Goal: Task Accomplishment & Management: Use online tool/utility

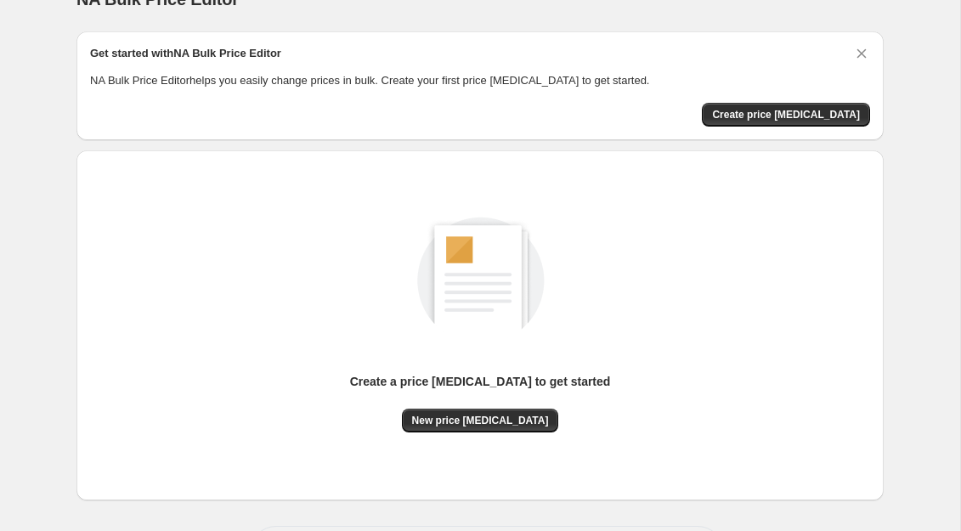
scroll to position [34, 0]
click at [804, 108] on span "Create price change job" at bounding box center [786, 114] width 148 height 14
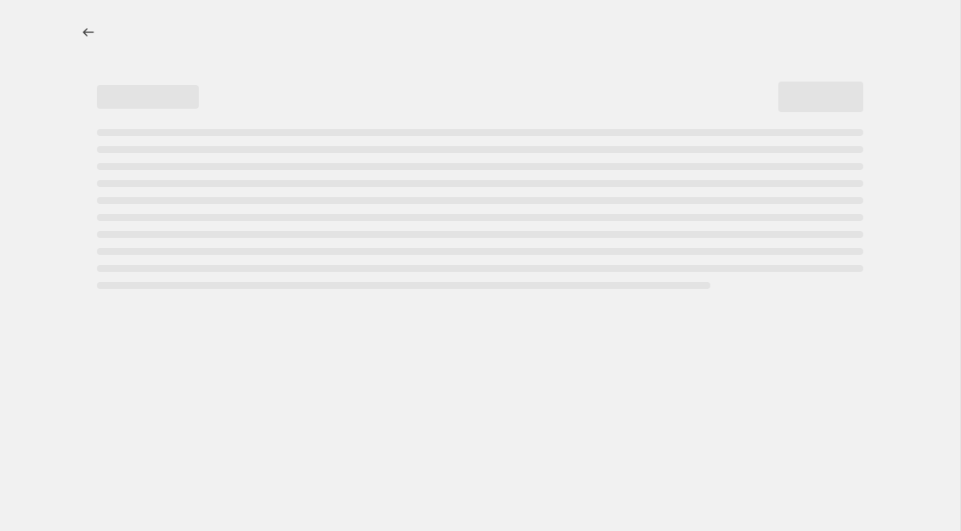
select select "percentage"
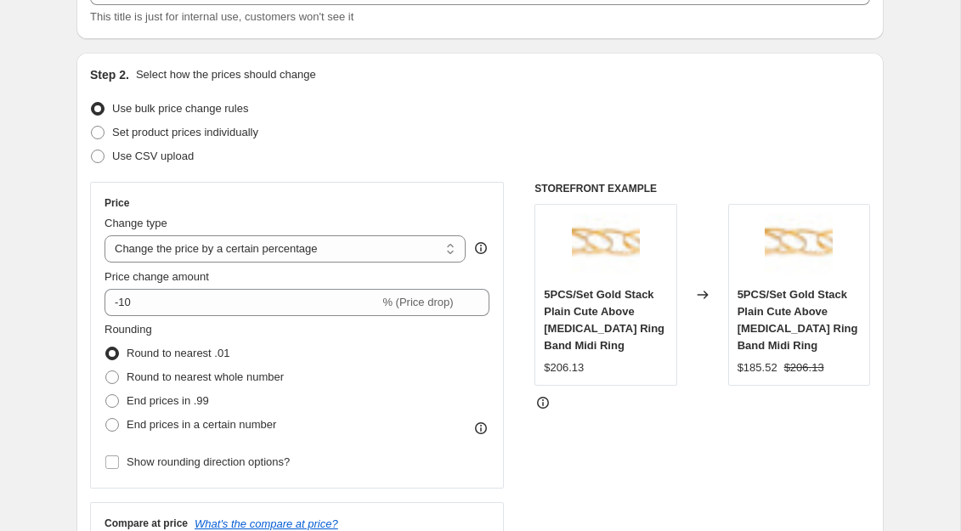
scroll to position [128, 0]
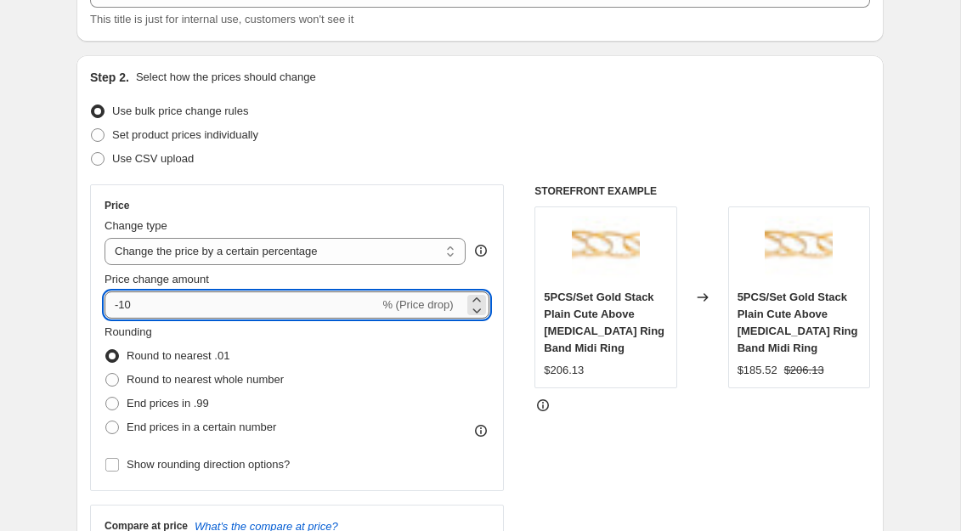
click at [171, 312] on input "-10" at bounding box center [242, 305] width 275 height 27
type input "-1"
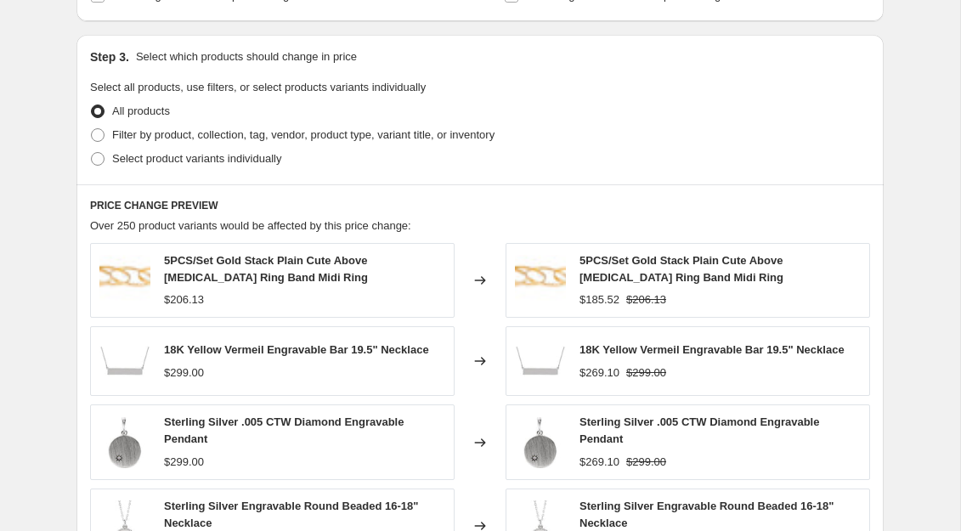
scroll to position [781, 0]
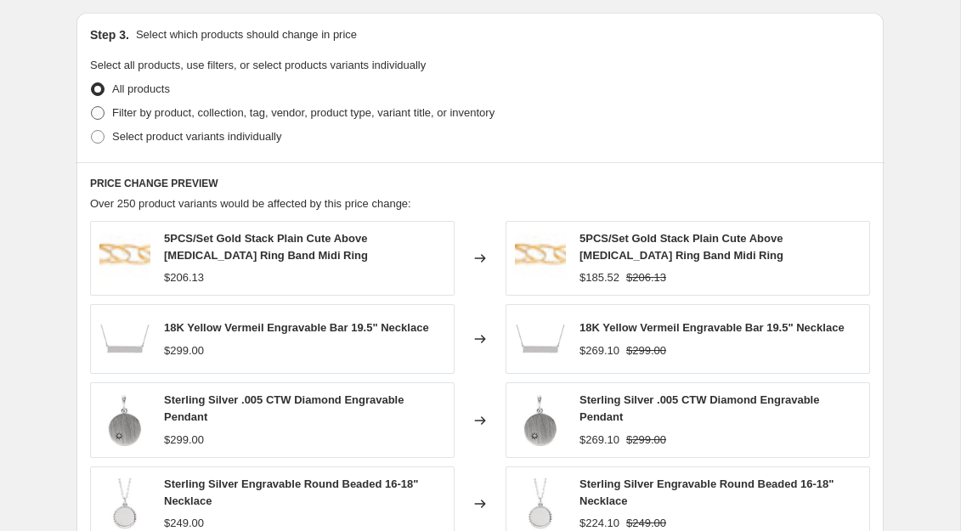
type input "-30"
click at [101, 113] on span at bounding box center [98, 113] width 14 height 14
click at [92, 107] on input "Filter by product, collection, tag, vendor, product type, variant title, or inv…" at bounding box center [91, 106] width 1 height 1
radio input "true"
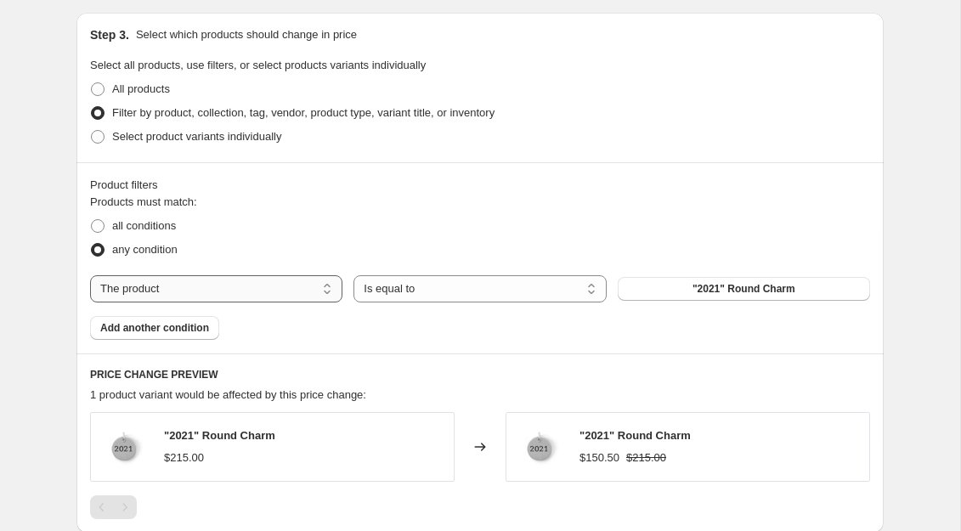
click at [305, 283] on select "The product The product's collection The product's tag The product's vendor The…" at bounding box center [216, 288] width 252 height 27
select select "title"
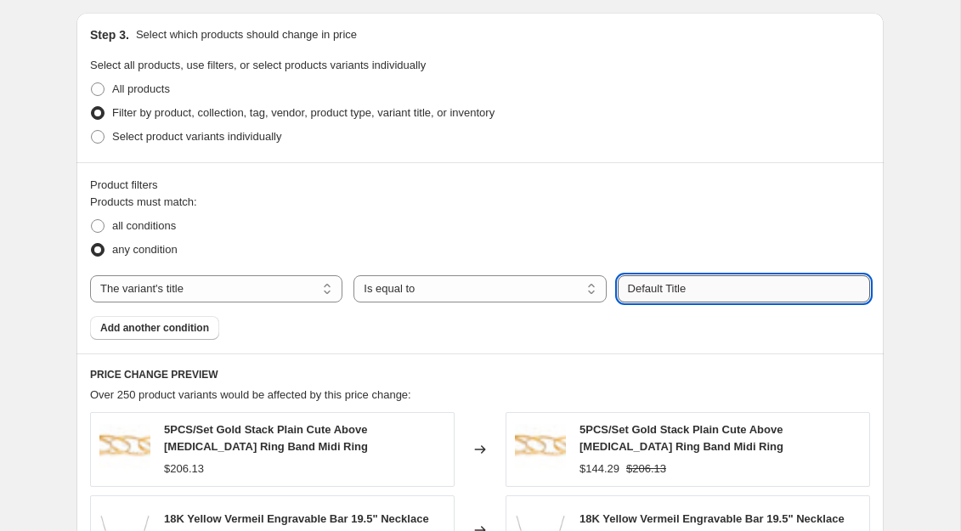
click at [713, 291] on input "Default Title" at bounding box center [744, 288] width 252 height 27
click at [667, 297] on input "text" at bounding box center [744, 288] width 252 height 27
paste input "diamond engagement ring"
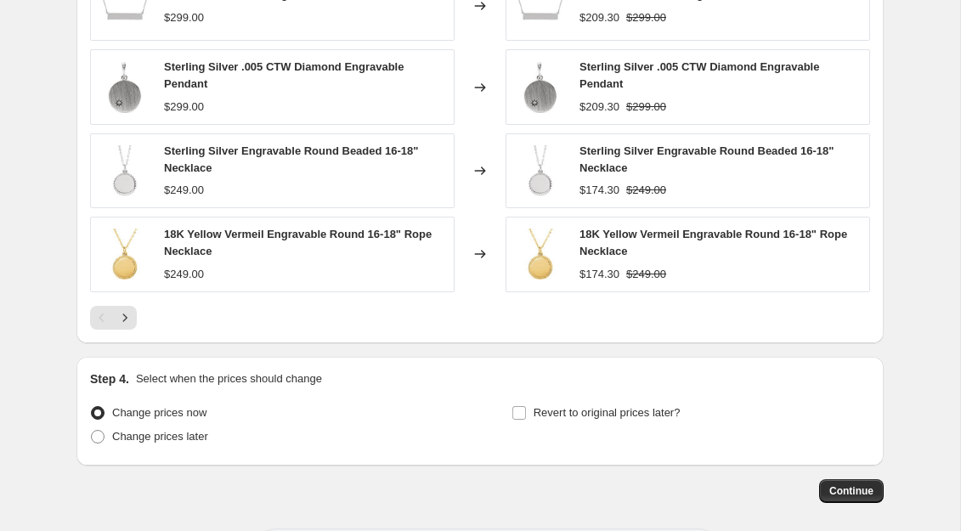
scroll to position [1380, 0]
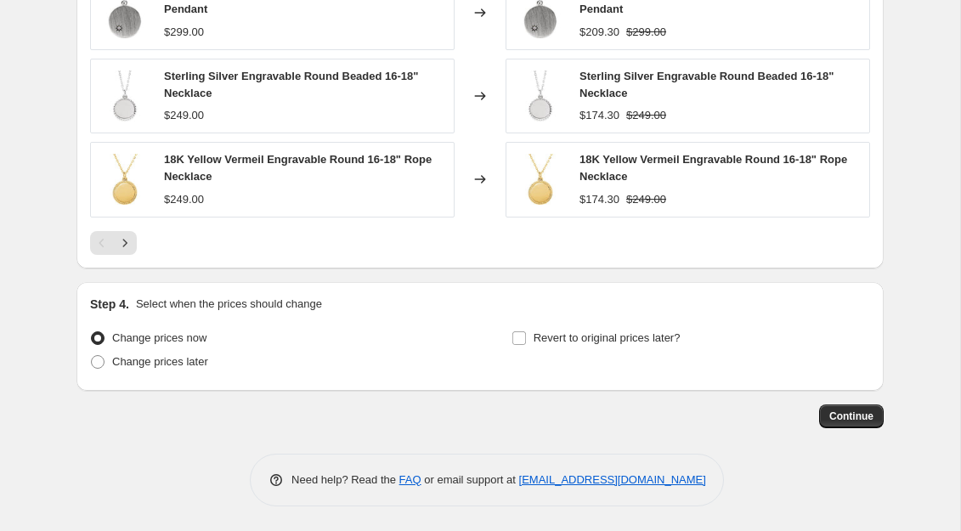
type input "diamond engagement ring"
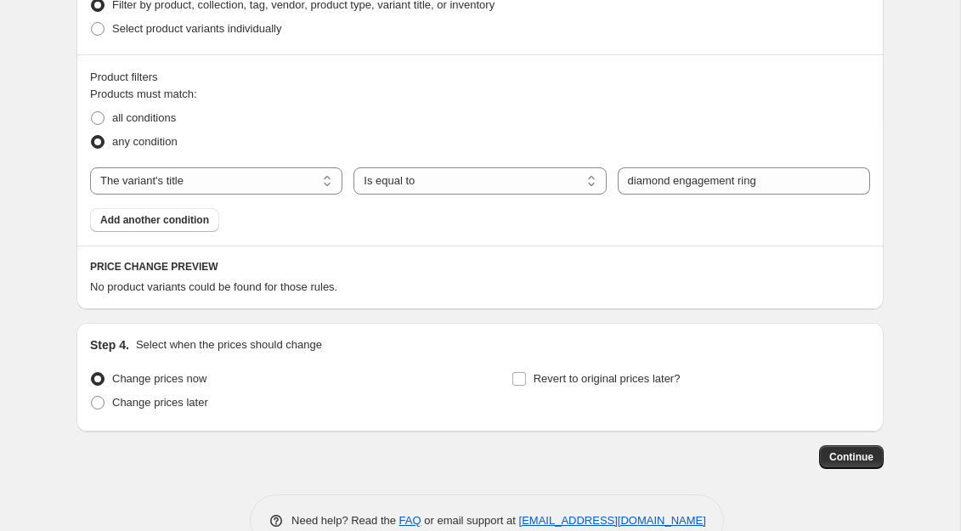
scroll to position [857, 0]
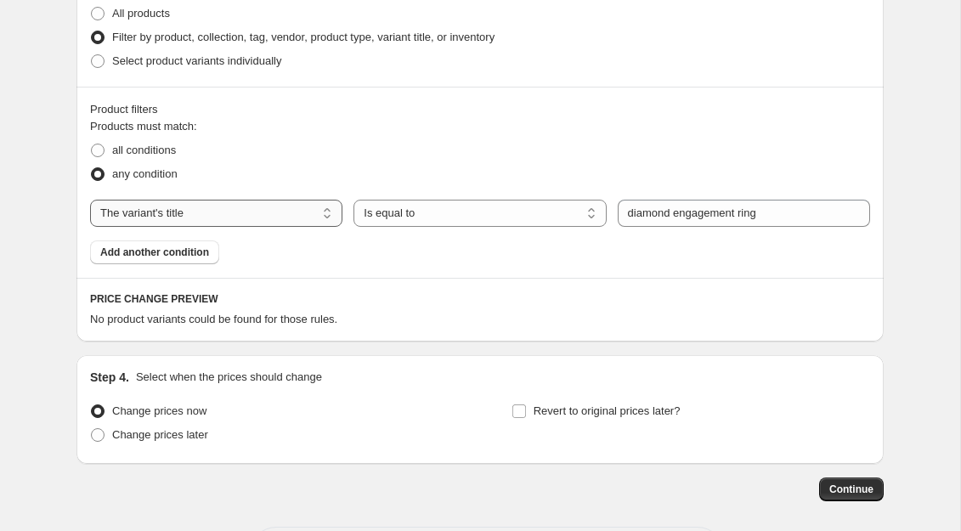
click at [268, 216] on select "The product The product's collection The product's tag The product's vendor The…" at bounding box center [216, 213] width 252 height 27
select select "collection"
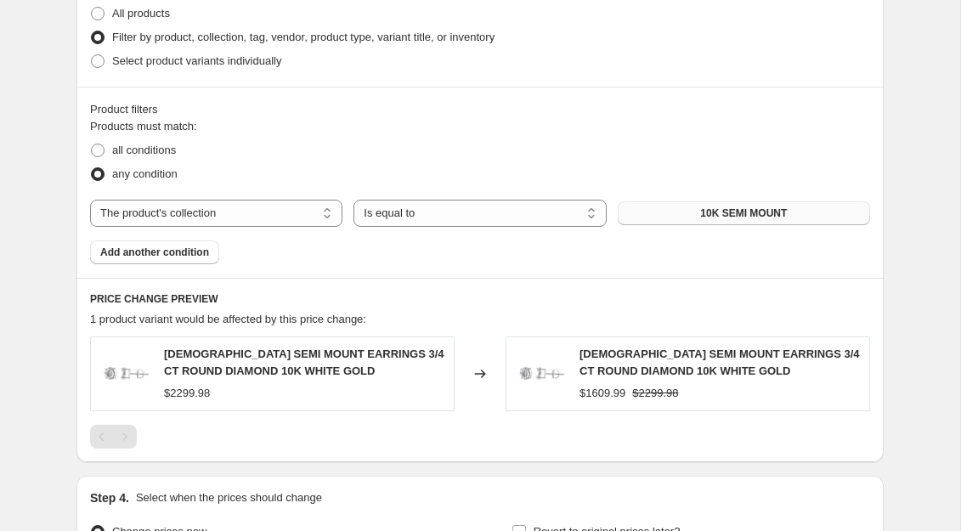
click at [735, 211] on span "10K SEMI MOUNT" at bounding box center [743, 214] width 87 height 14
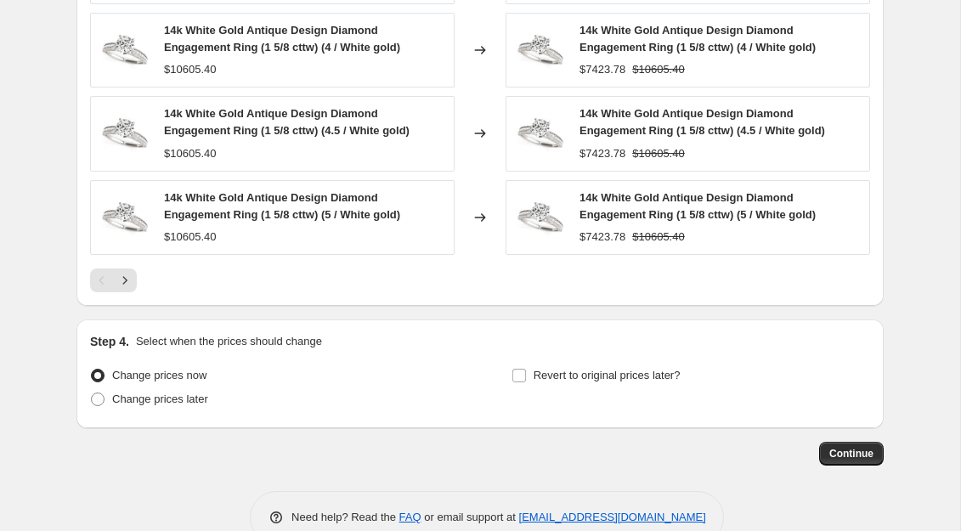
scroll to position [1386, 0]
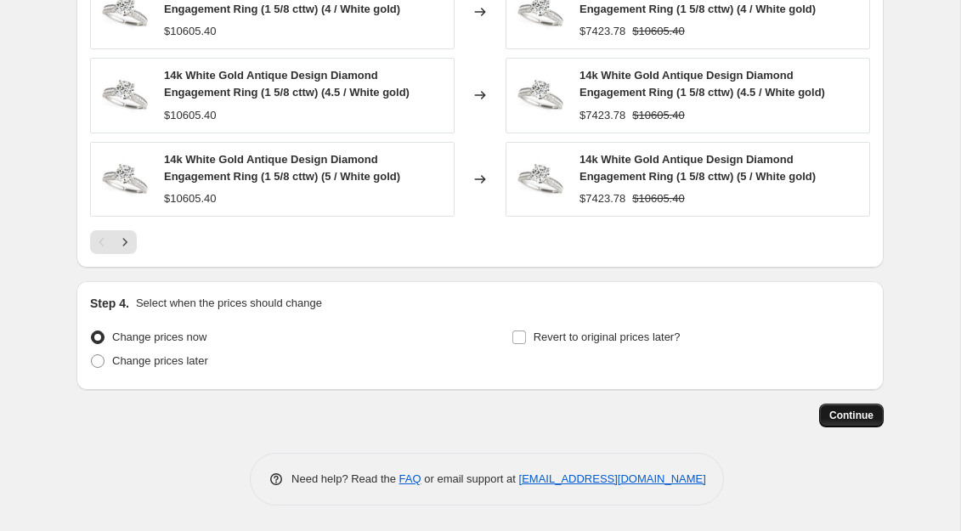
click at [858, 417] on span "Continue" at bounding box center [851, 416] width 44 height 14
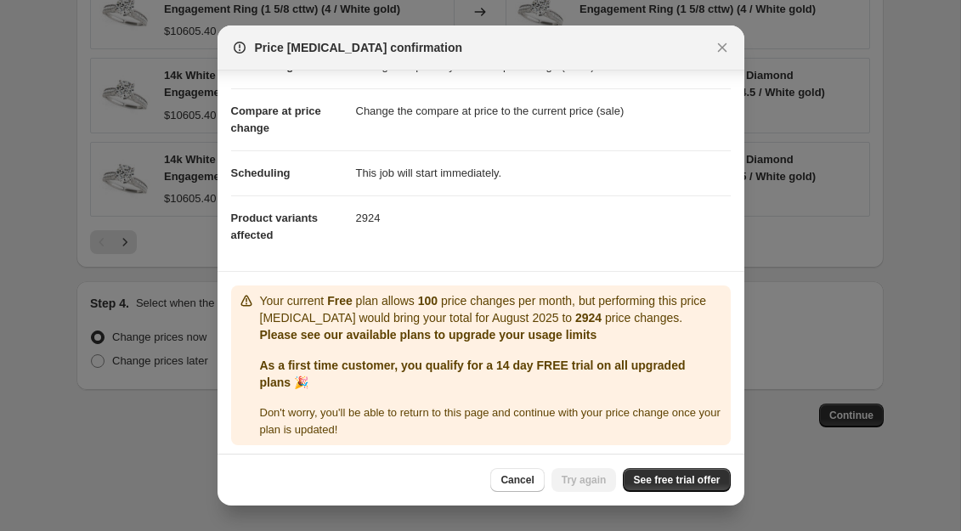
scroll to position [62, 0]
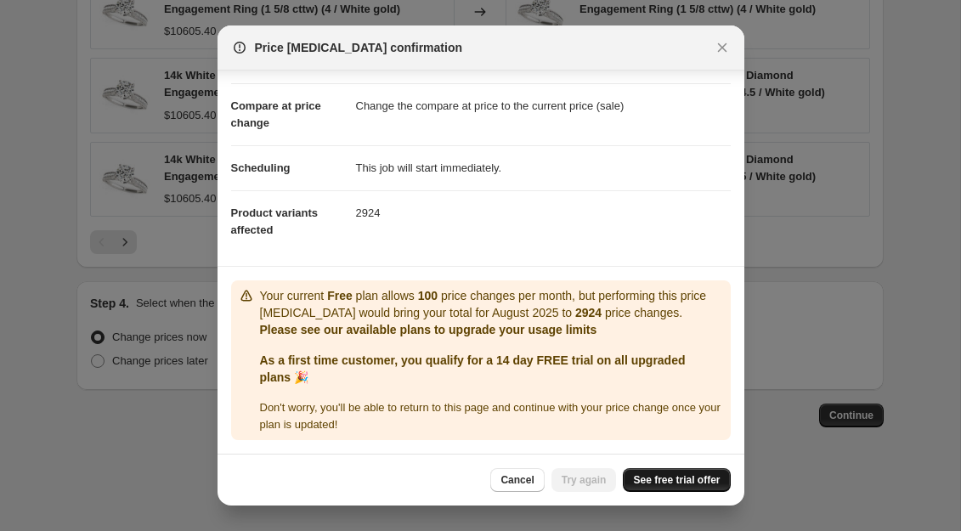
click at [688, 478] on span "See free trial offer" at bounding box center [676, 480] width 87 height 14
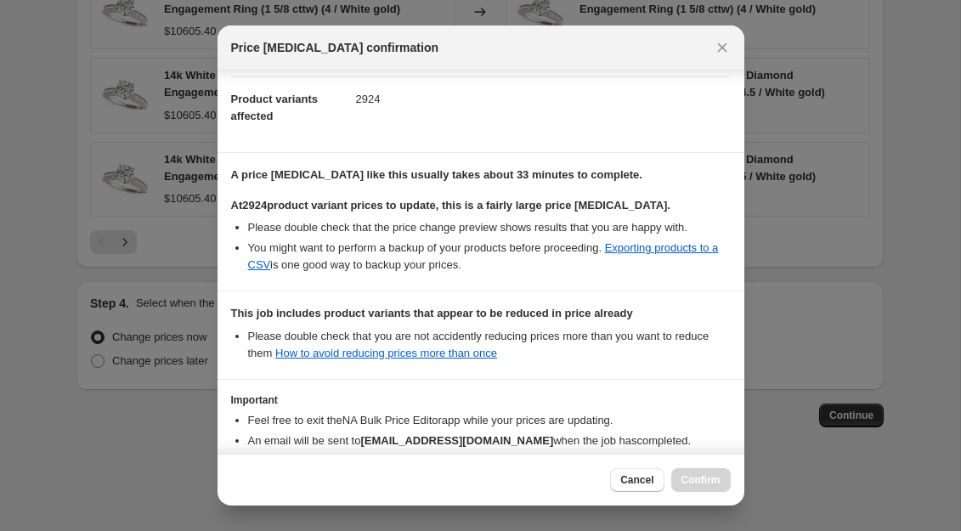
scroll to position [278, 0]
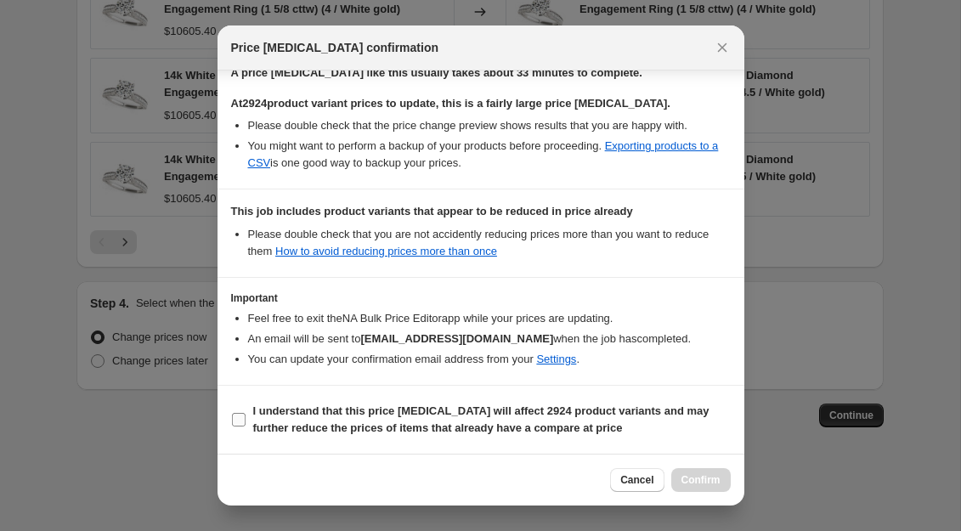
click at [245, 416] on input "I understand that this price change job will affect 2924 product variants and m…" at bounding box center [239, 420] width 14 height 14
checkbox input "true"
click at [701, 477] on span "Confirm" at bounding box center [701, 480] width 39 height 14
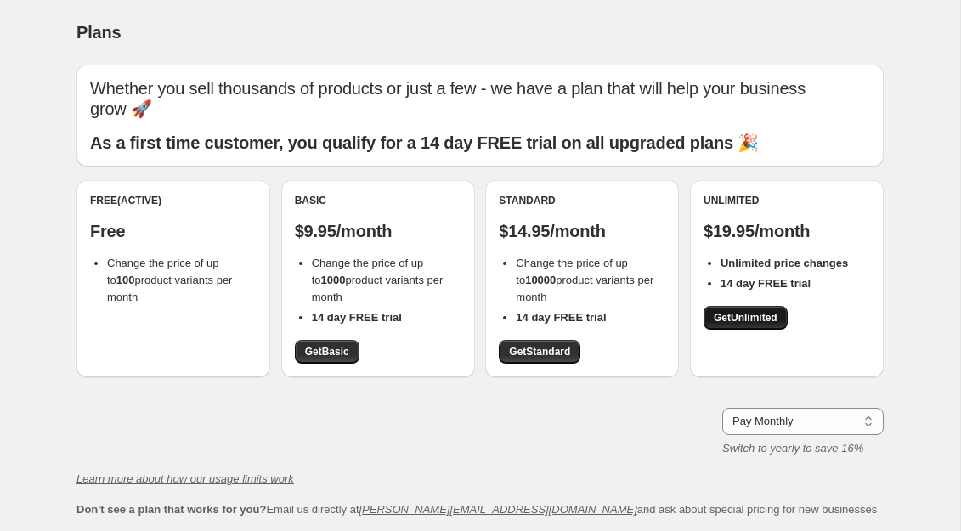
click at [783, 320] on link "Get Unlimited" at bounding box center [746, 318] width 84 height 24
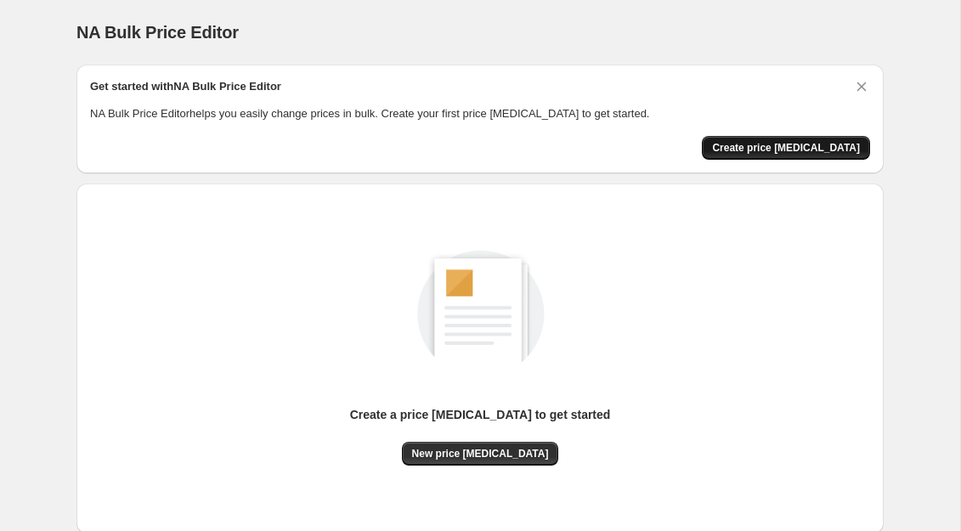
click at [819, 150] on span "Create price change job" at bounding box center [786, 148] width 148 height 14
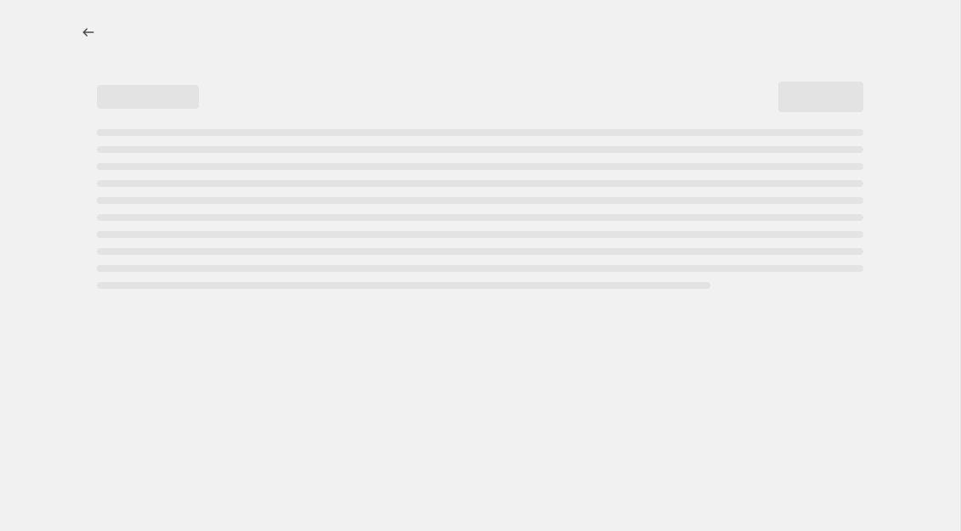
select select "percentage"
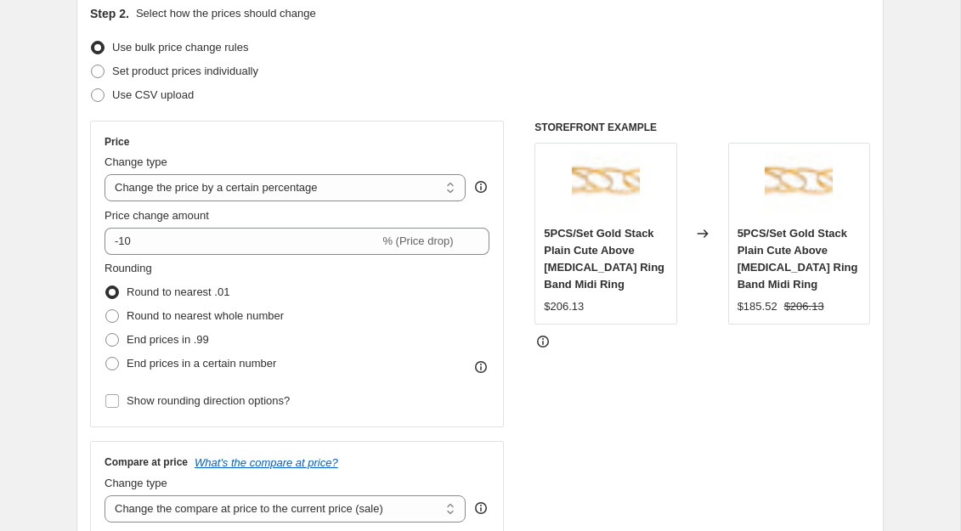
scroll to position [202, 0]
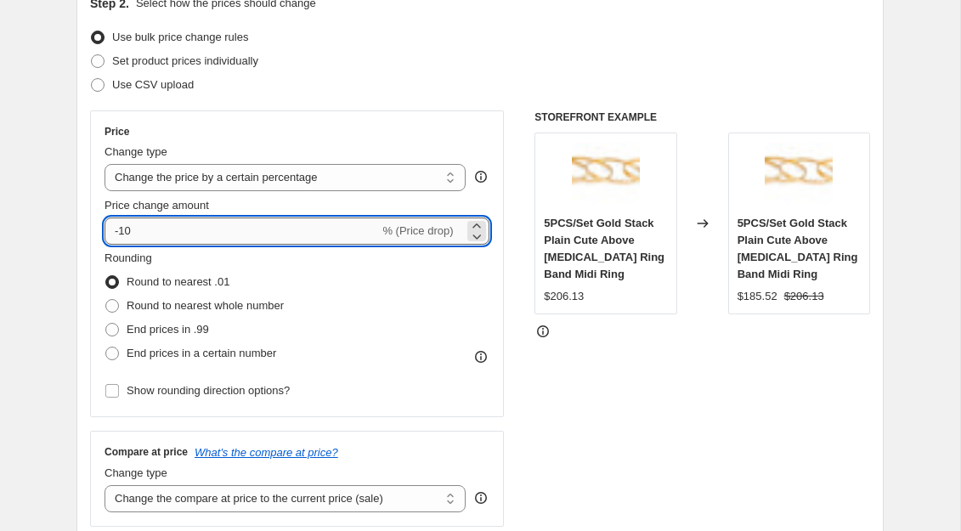
click at [183, 236] on input "-10" at bounding box center [242, 231] width 275 height 27
type input "-1"
type input "-5"
type input "2"
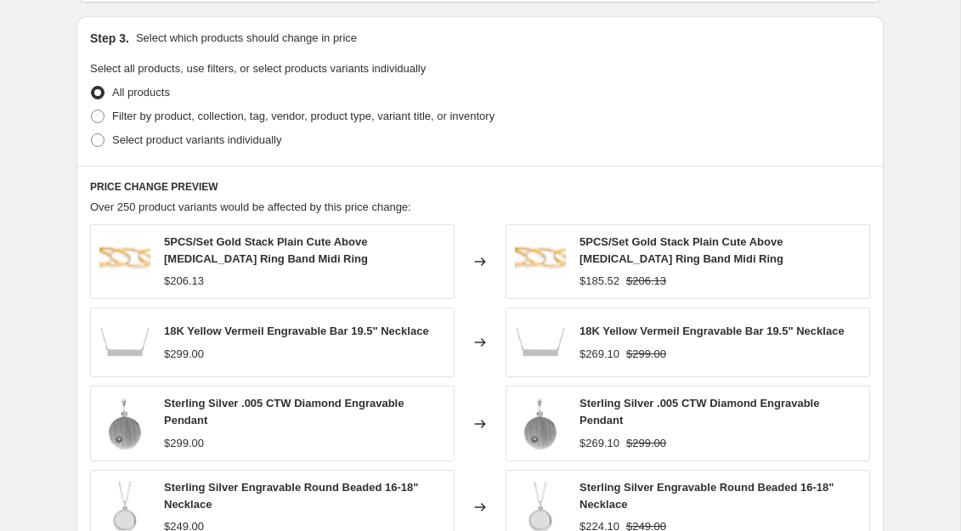
scroll to position [777, 0]
type input "-25"
click at [103, 121] on span at bounding box center [98, 117] width 14 height 14
click at [92, 111] on input "Filter by product, collection, tag, vendor, product type, variant title, or inv…" at bounding box center [91, 110] width 1 height 1
radio input "true"
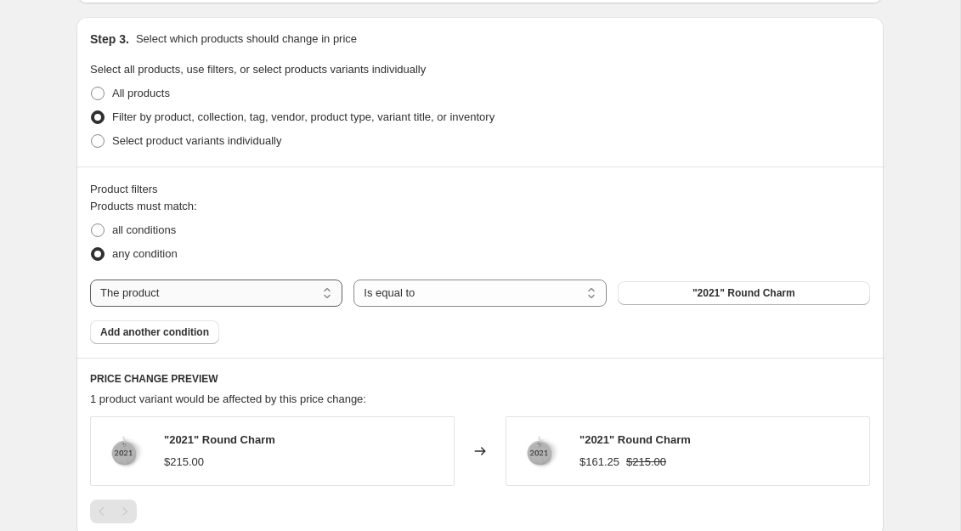
click at [263, 288] on select "The product The product's collection The product's tag The product's vendor The…" at bounding box center [216, 293] width 252 height 27
select select "collection"
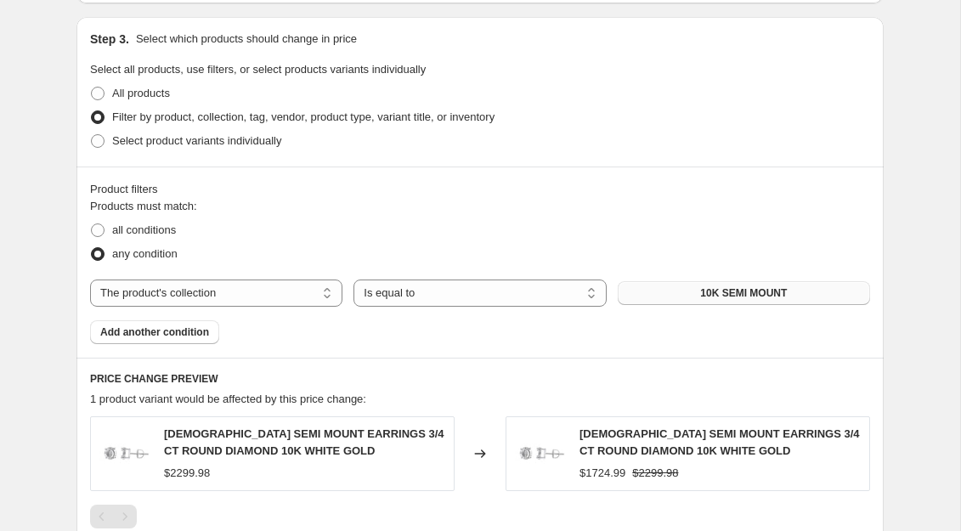
click at [738, 289] on span "10K SEMI MOUNT" at bounding box center [743, 293] width 87 height 14
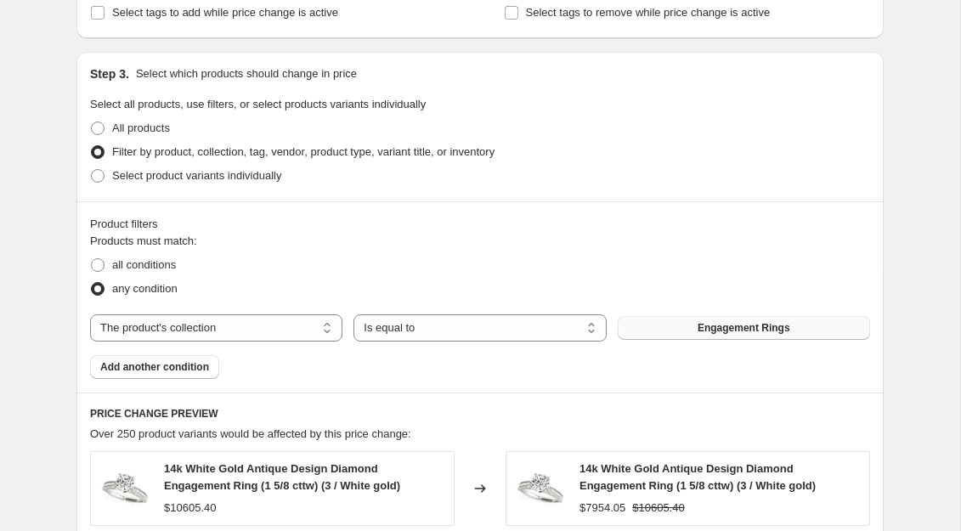
scroll to position [0, 0]
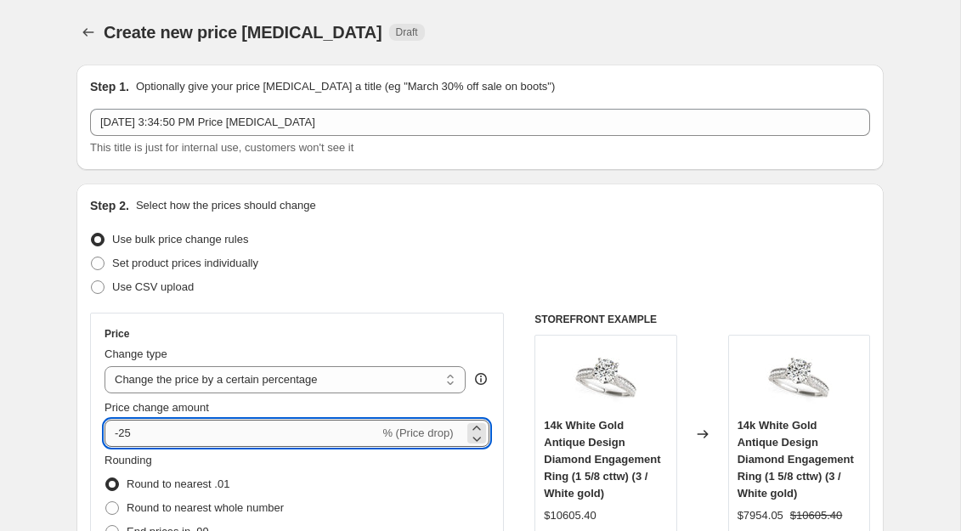
click at [157, 437] on input "-25" at bounding box center [242, 433] width 275 height 27
type input "-2"
type input "-7"
type input "-40"
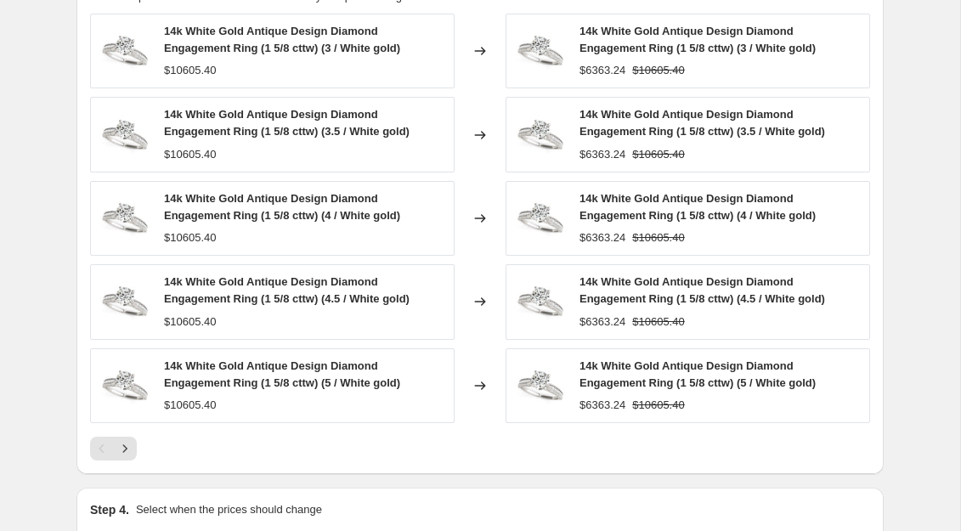
scroll to position [1386, 0]
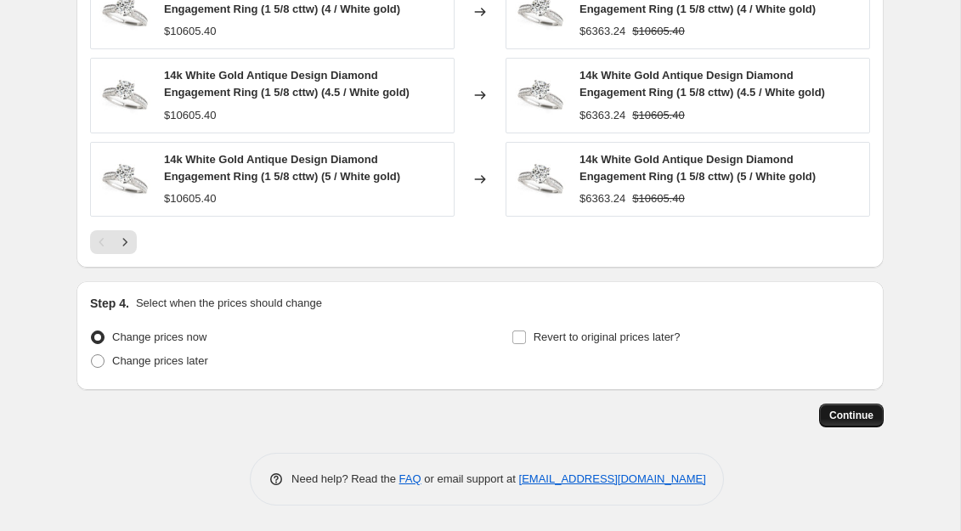
click at [863, 419] on span "Continue" at bounding box center [851, 416] width 44 height 14
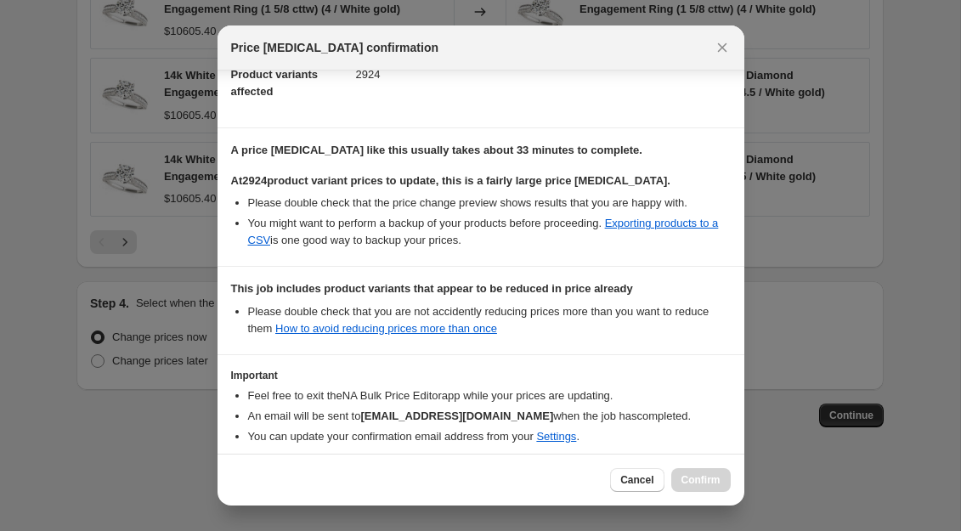
scroll to position [278, 0]
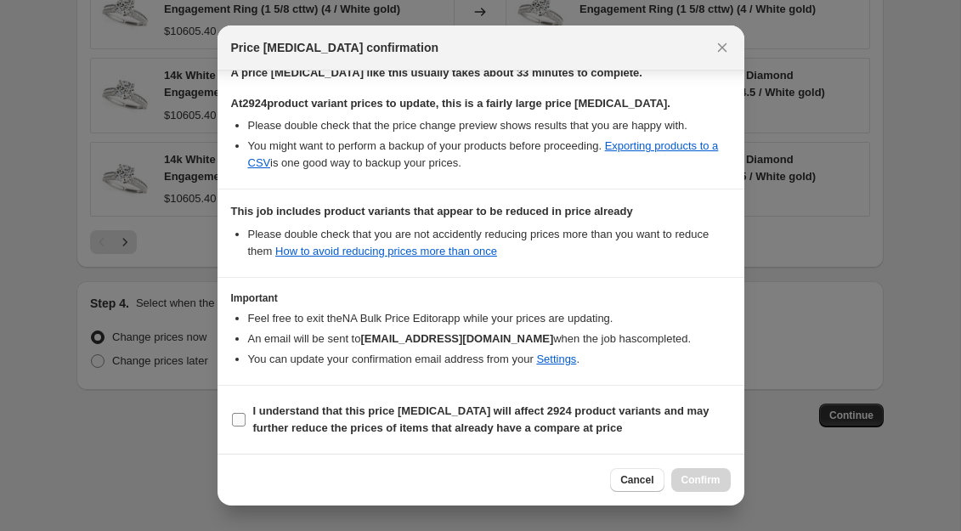
click at [239, 412] on span ":r20:" at bounding box center [238, 419] width 15 height 15
click at [239, 413] on input "I understand that this price change job will affect 2924 product variants and m…" at bounding box center [239, 420] width 14 height 14
checkbox input "true"
click at [715, 484] on span "Confirm" at bounding box center [701, 480] width 39 height 14
